Goal: Use online tool/utility: Utilize a website feature to perform a specific function

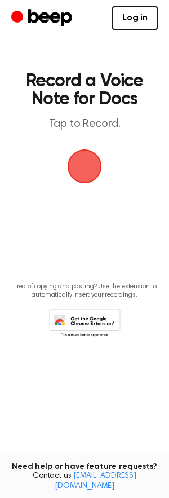
click at [93, 174] on span "button" at bounding box center [85, 166] width 37 height 37
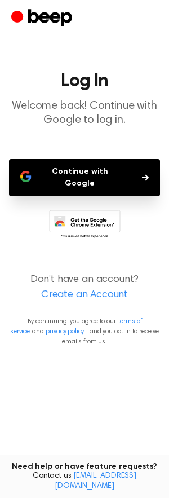
click at [44, 165] on button "Continue with Google" at bounding box center [84, 177] width 151 height 37
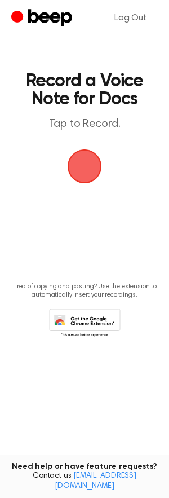
click at [76, 161] on span "button" at bounding box center [84, 165] width 43 height 43
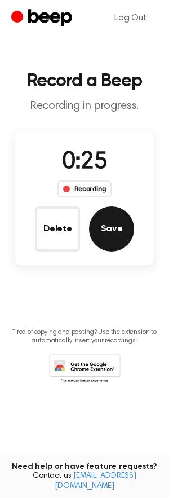
click at [110, 216] on button "Save" at bounding box center [111, 228] width 45 height 45
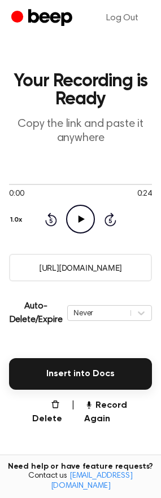
click at [84, 224] on icon "Play Audio" at bounding box center [80, 219] width 29 height 29
click at [105, 221] on icon at bounding box center [110, 219] width 12 height 14
drag, startPoint x: 50, startPoint y: 399, endPoint x: 45, endPoint y: 406, distance: 8.9
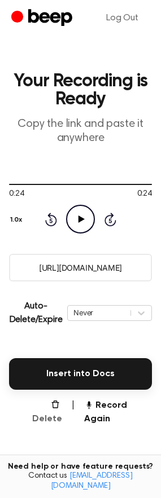
click at [45, 406] on button "Delete" at bounding box center [42, 411] width 39 height 27
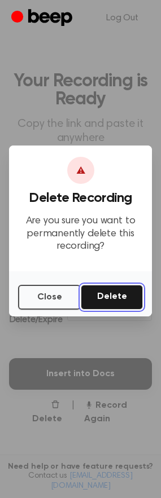
click at [121, 297] on button "Delete" at bounding box center [112, 297] width 62 height 25
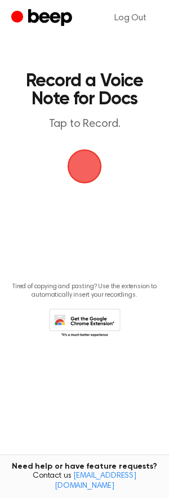
click at [85, 324] on icon at bounding box center [87, 326] width 53 height 20
click at [81, 159] on span "button" at bounding box center [85, 166] width 60 height 60
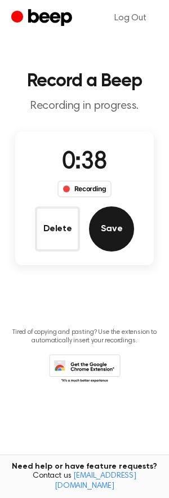
click at [127, 217] on button "Save" at bounding box center [111, 228] width 45 height 45
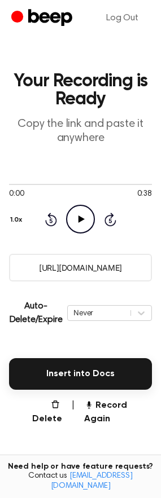
click at [82, 212] on icon "Play Audio" at bounding box center [80, 219] width 29 height 29
click at [116, 222] on icon at bounding box center [110, 219] width 12 height 14
